Goal: Navigation & Orientation: Find specific page/section

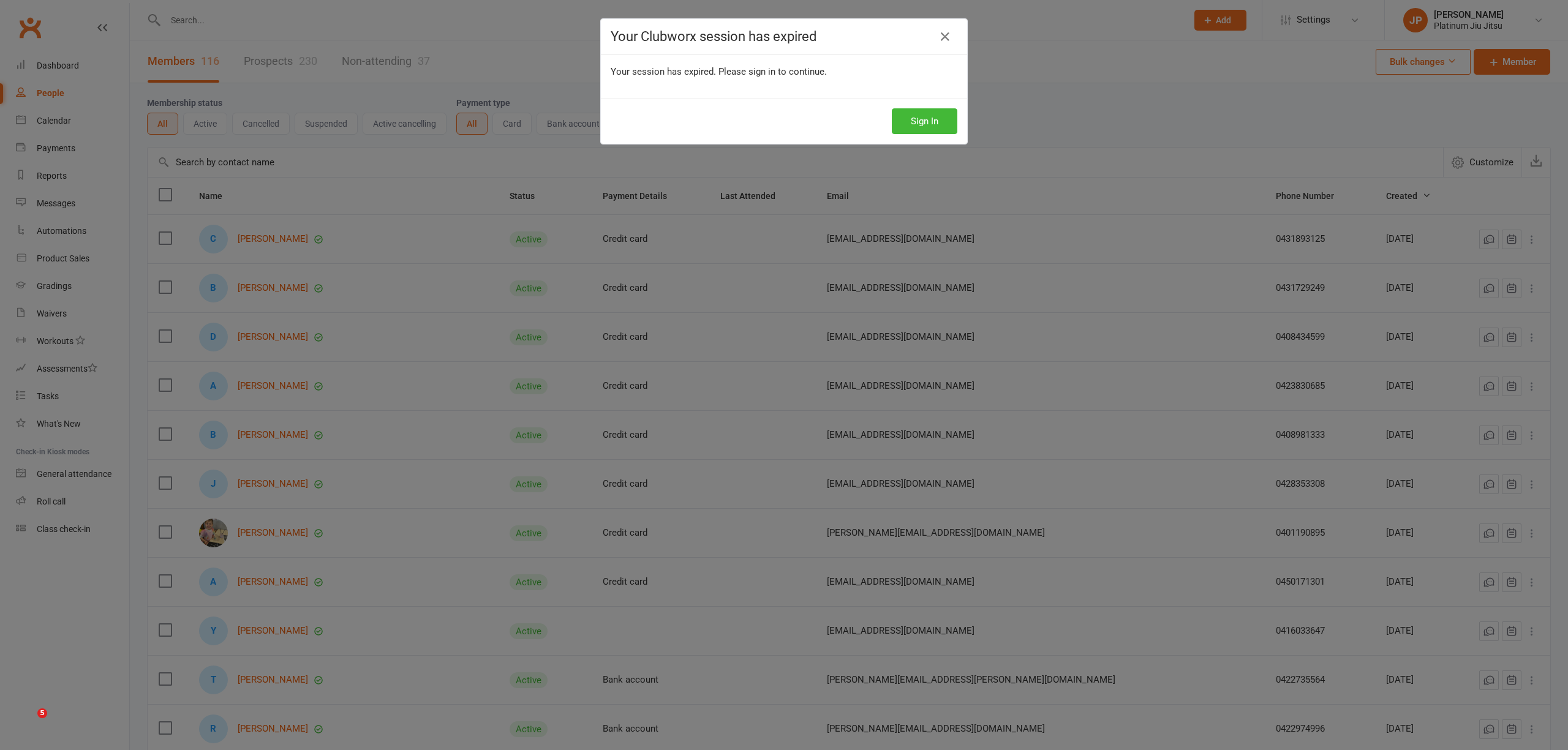
select select "100"
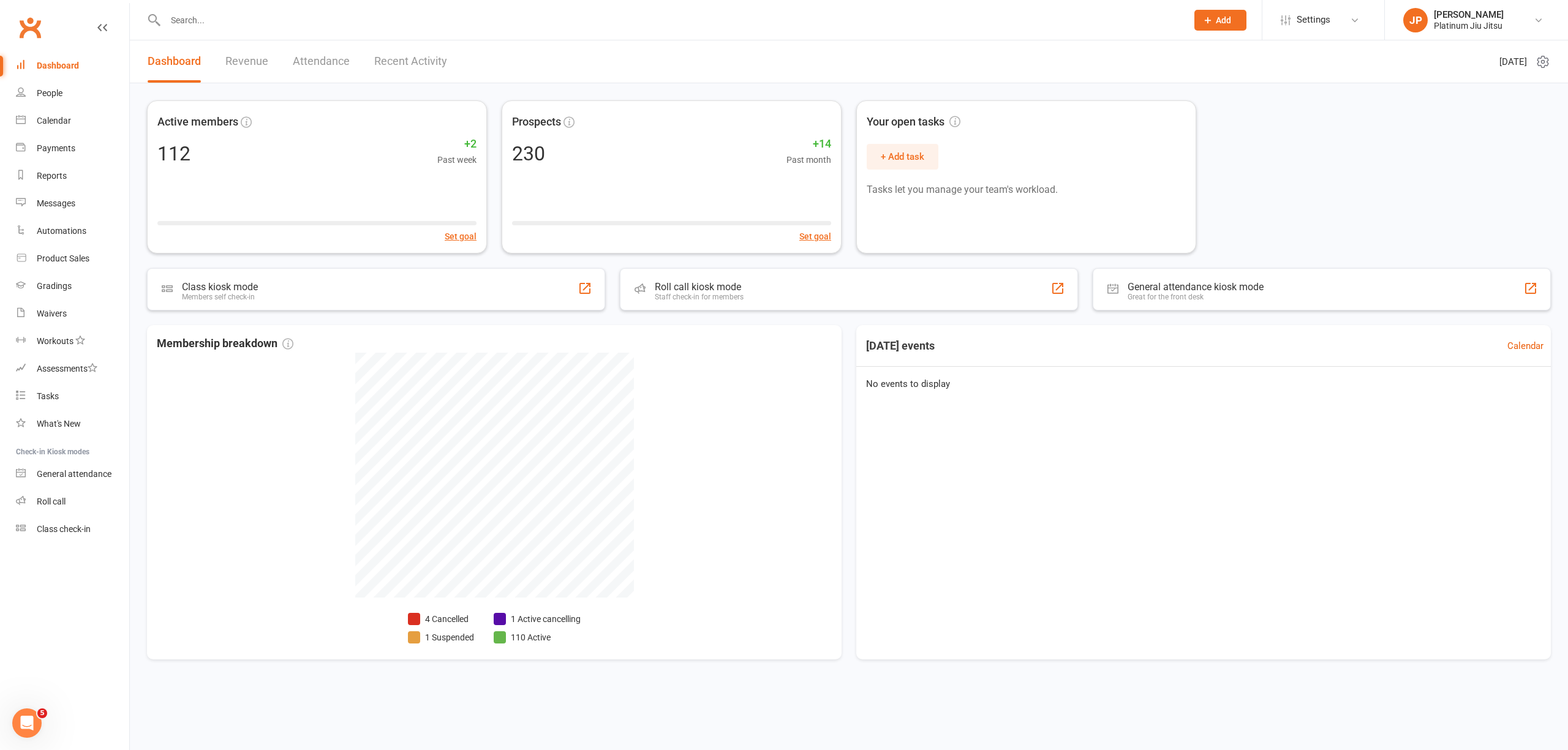
click at [60, 76] on link "Dashboard" at bounding box center [72, 66] width 113 height 28
click at [673, 69] on header "Dashboard Revenue Attendance Recent Activity Sunday 17th, August 2025" at bounding box center [848, 61] width 1438 height 43
click at [54, 87] on link "People" at bounding box center [72, 93] width 113 height 28
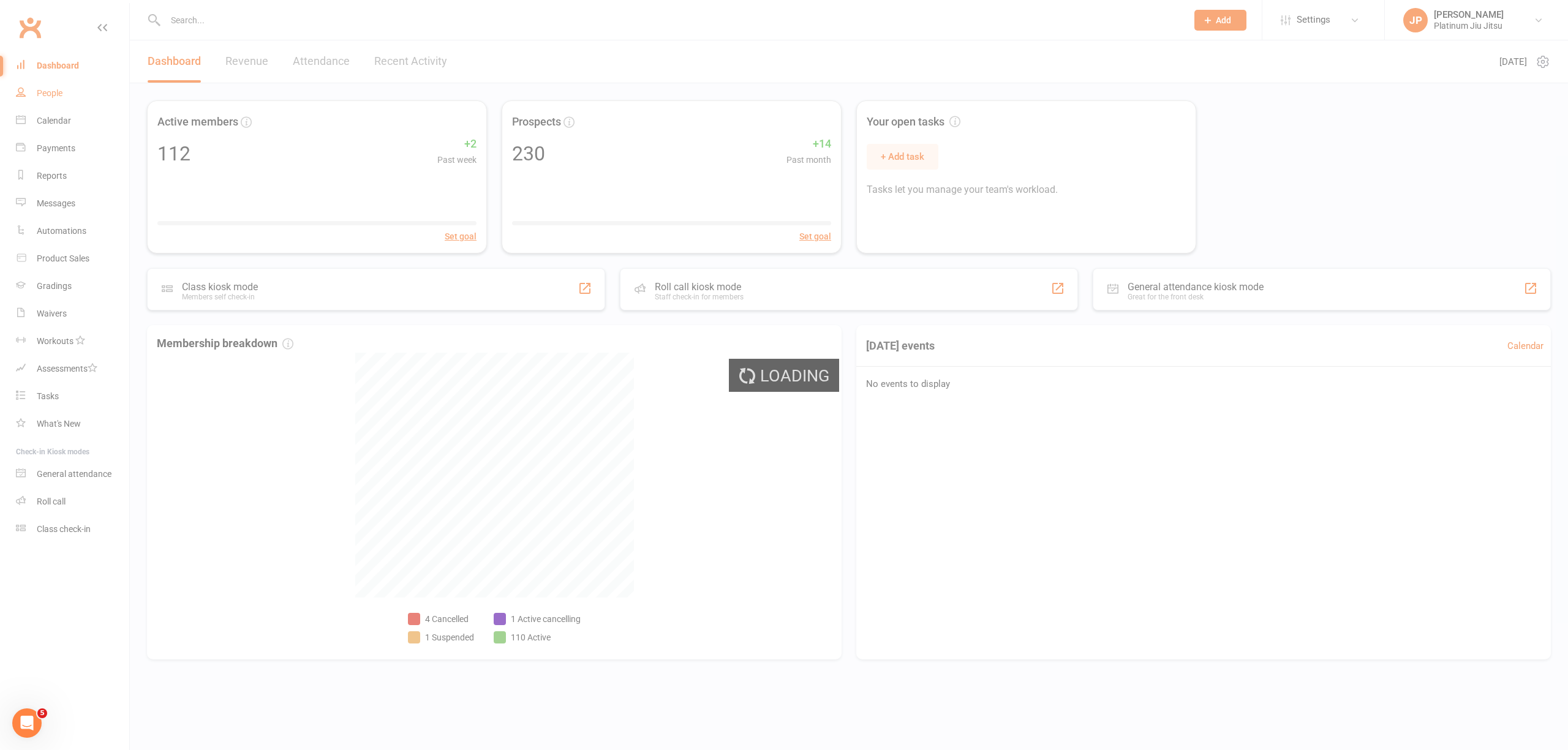
select select "100"
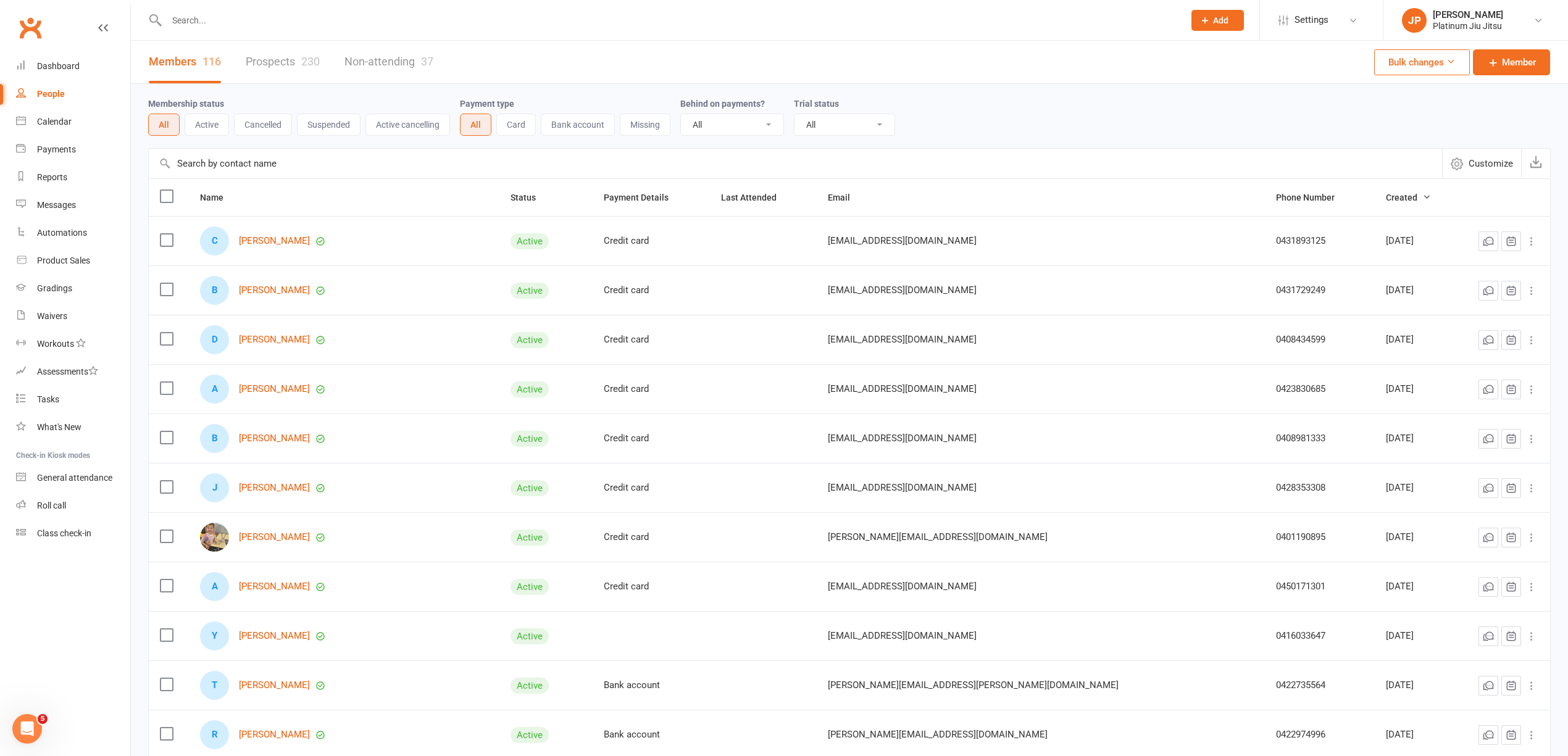
click at [979, 103] on div "Membership status All Active Cancelled Suspended Active cancelling Payment type…" at bounding box center [849, 116] width 1403 height 40
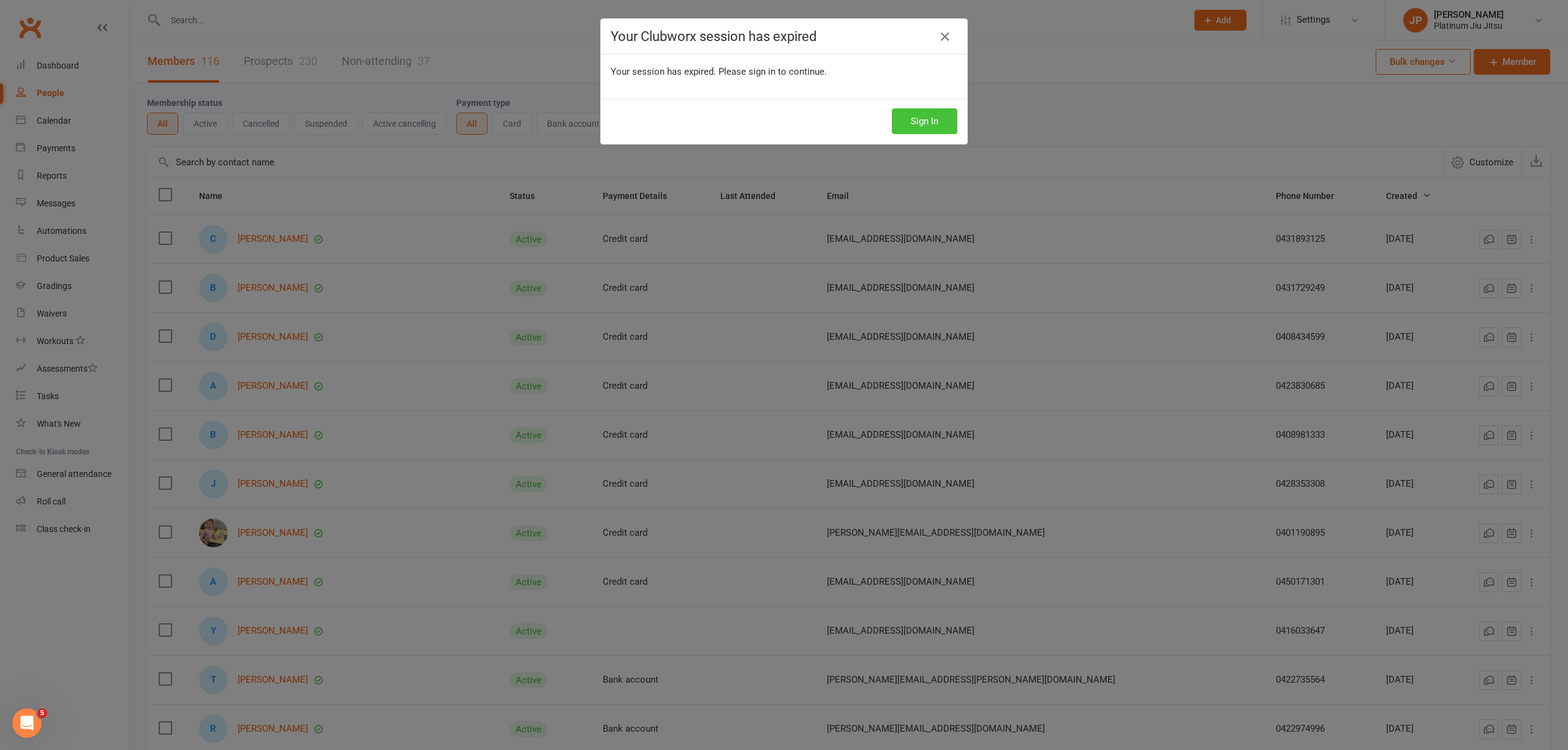
click at [932, 116] on button "Sign In" at bounding box center [924, 120] width 66 height 25
